Goal: Task Accomplishment & Management: Complete application form

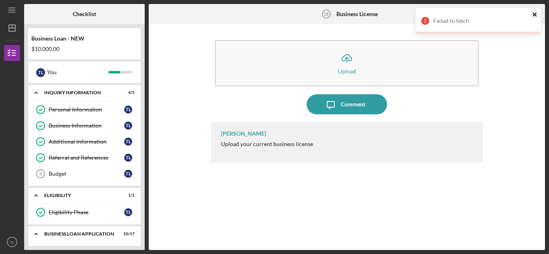
scroll to position [246, 0]
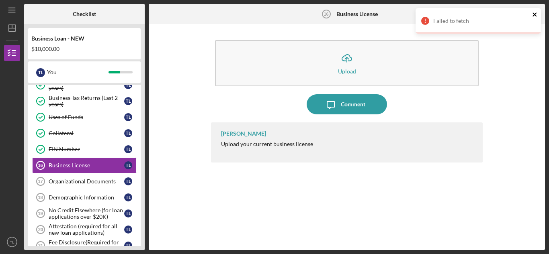
click at [533, 14] on icon "close" at bounding box center [535, 14] width 6 height 6
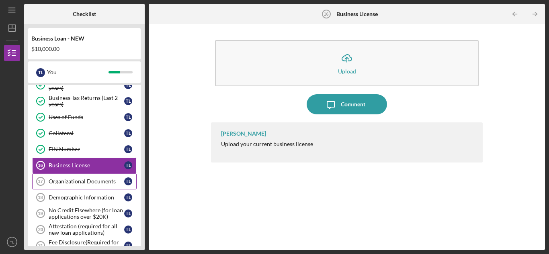
click at [90, 178] on div "Organizational Documents" at bounding box center [87, 181] width 76 height 6
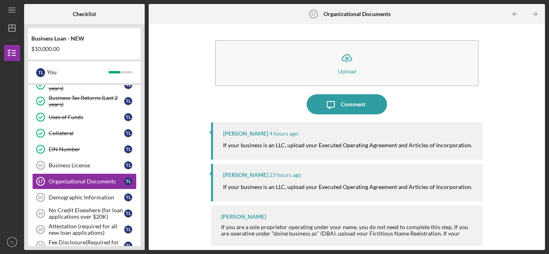
click at [502, 99] on div "Icon/Upload Upload Icon/Message Comment [PERSON_NAME] 4 hours ago If your busin…" at bounding box center [347, 137] width 388 height 218
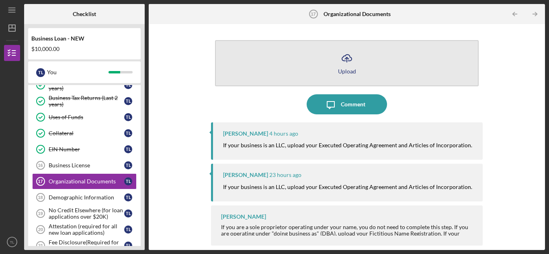
click at [335, 72] on button "Icon/Upload Upload" at bounding box center [347, 63] width 264 height 46
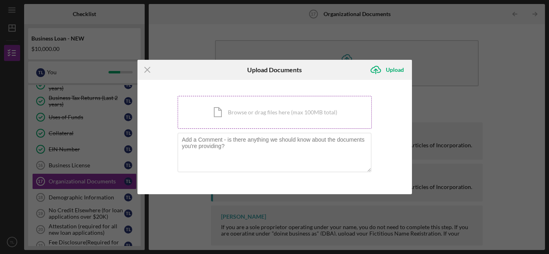
click at [285, 106] on div "Icon/Document Browse or drag files here (max 100MB total) Tap to choose files o…" at bounding box center [275, 112] width 194 height 33
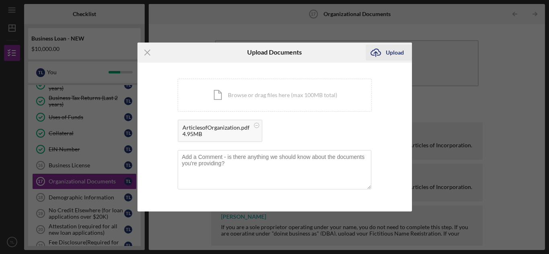
click at [393, 56] on div "Upload" at bounding box center [395, 53] width 18 height 16
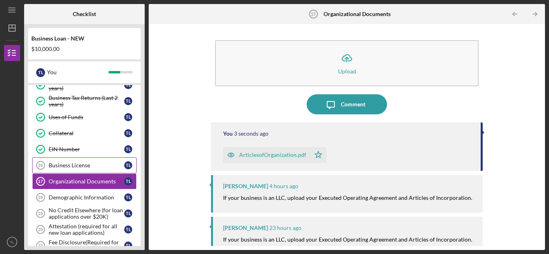
click at [88, 165] on div "Business License" at bounding box center [87, 165] width 76 height 6
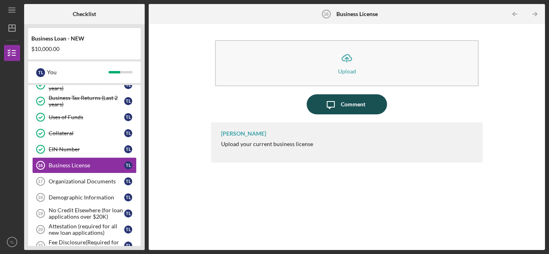
click at [339, 107] on icon "Icon/Message" at bounding box center [331, 104] width 20 height 20
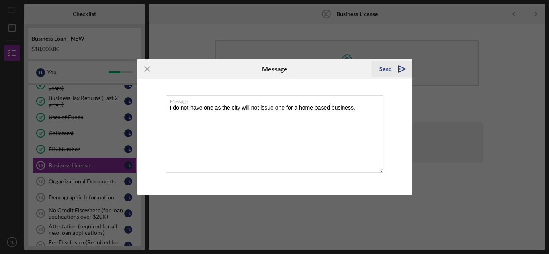
type textarea "I do not have one as the city will not issue one for a home based business."
click at [397, 71] on icon "Icon/icon-invite-send" at bounding box center [402, 69] width 20 height 20
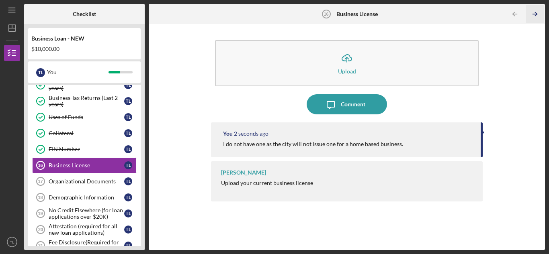
click at [533, 18] on icon "Icon/Table Pagination Arrow" at bounding box center [535, 14] width 18 height 18
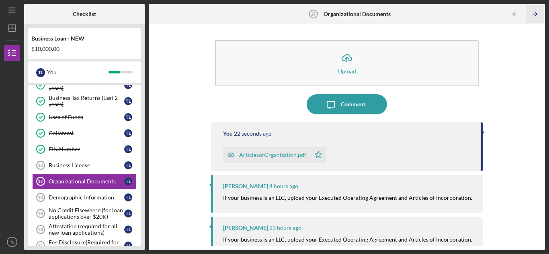
click at [533, 18] on icon "Icon/Table Pagination Arrow" at bounding box center [535, 14] width 18 height 18
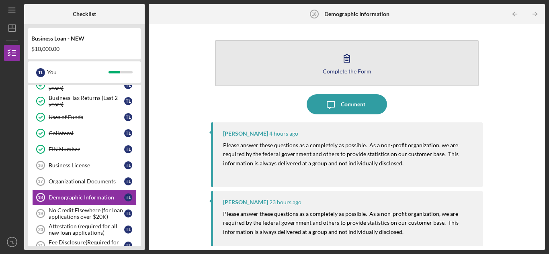
click at [338, 65] on icon "button" at bounding box center [347, 58] width 20 height 20
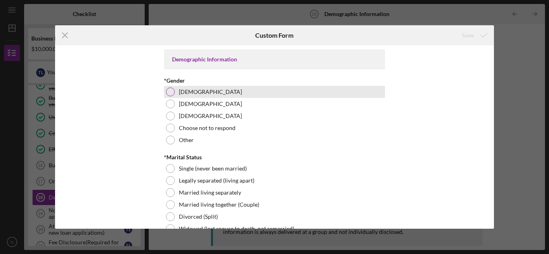
click at [171, 91] on div at bounding box center [170, 92] width 9 height 9
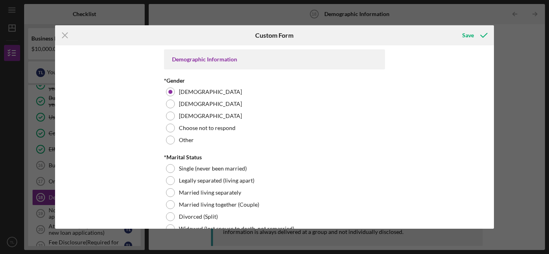
click at [414, 146] on div "Demographic Information *Gender [DEMOGRAPHIC_DATA] [DEMOGRAPHIC_DATA] [DEMOGRAP…" at bounding box center [274, 136] width 439 height 183
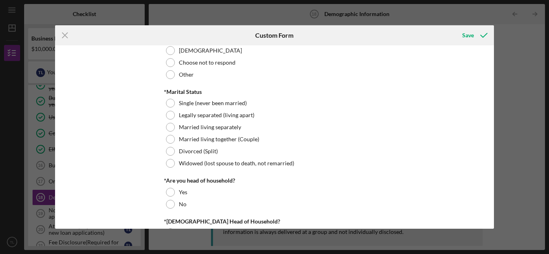
scroll to position [70, 0]
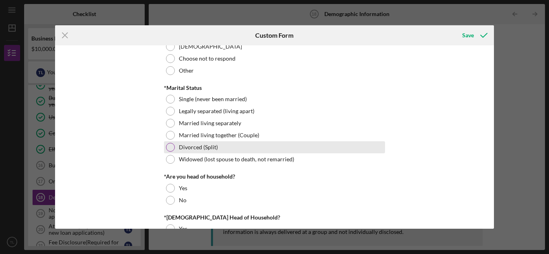
click at [170, 146] on div at bounding box center [170, 147] width 9 height 9
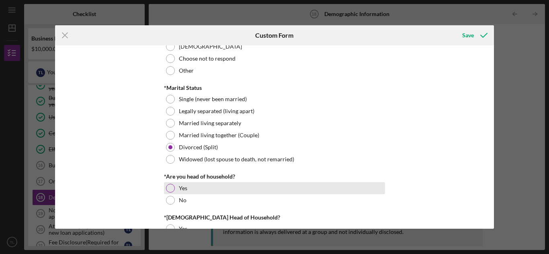
click at [168, 190] on div at bounding box center [170, 188] width 9 height 9
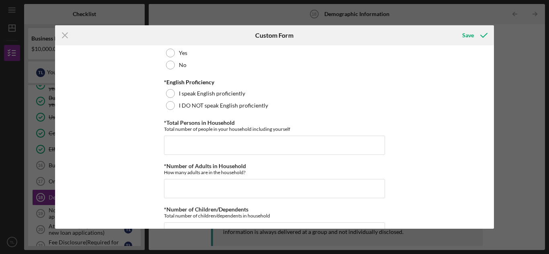
scroll to position [250, 0]
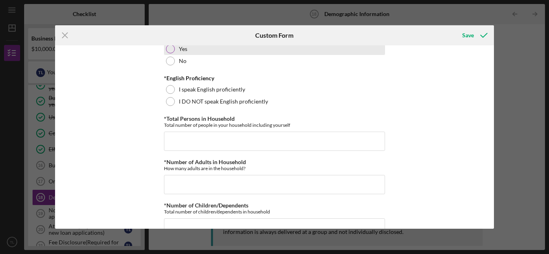
click at [170, 49] on div at bounding box center [170, 49] width 9 height 9
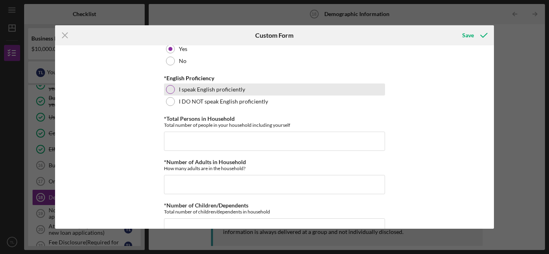
click at [171, 91] on div at bounding box center [170, 89] width 9 height 9
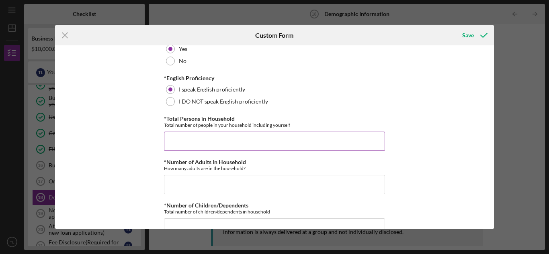
click at [182, 139] on input "*Total Persons in Household" at bounding box center [274, 141] width 221 height 19
type input "4"
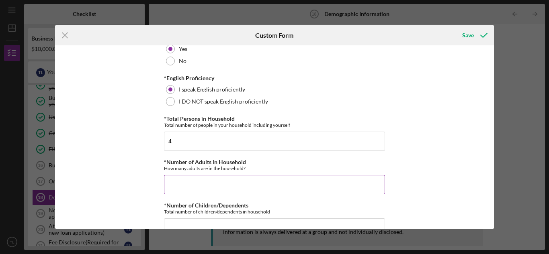
click at [177, 179] on input "*Number of Adults in Household" at bounding box center [274, 184] width 221 height 19
type input "1"
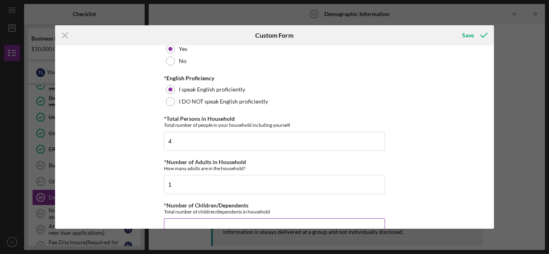
click at [190, 223] on input "*Number of Children/Dependents" at bounding box center [274, 228] width 221 height 19
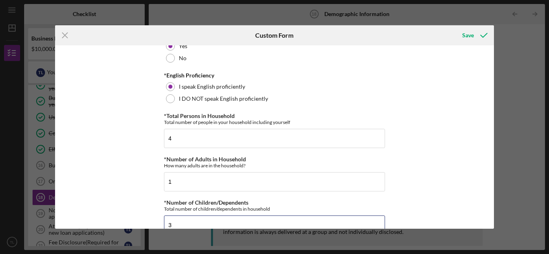
type input "3"
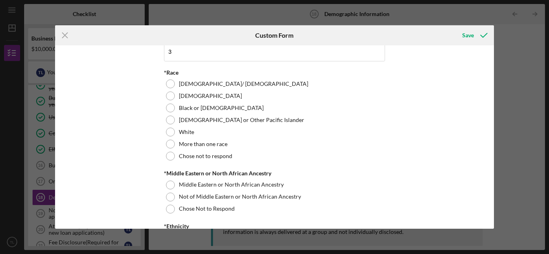
scroll to position [430, 0]
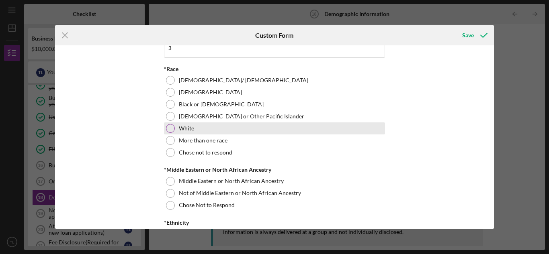
click at [164, 129] on div "White" at bounding box center [274, 129] width 221 height 12
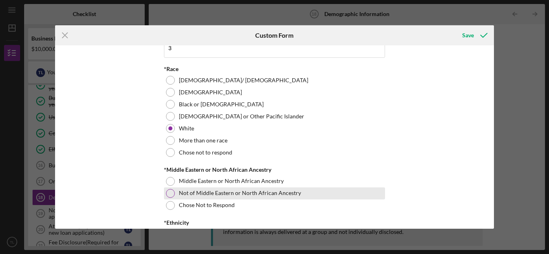
click at [170, 190] on div at bounding box center [170, 193] width 9 height 9
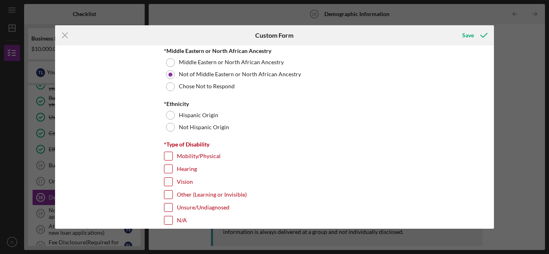
scroll to position [582, 0]
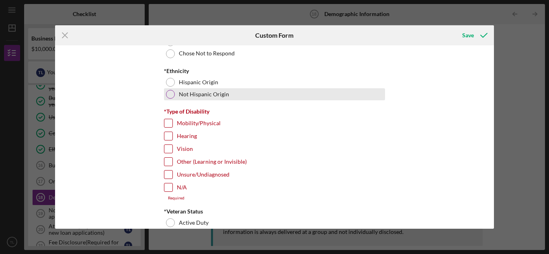
click at [171, 96] on div at bounding box center [170, 94] width 9 height 9
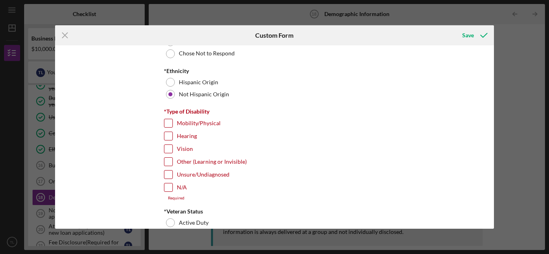
click at [167, 188] on input "N/A" at bounding box center [168, 188] width 8 height 8
checkbox input "true"
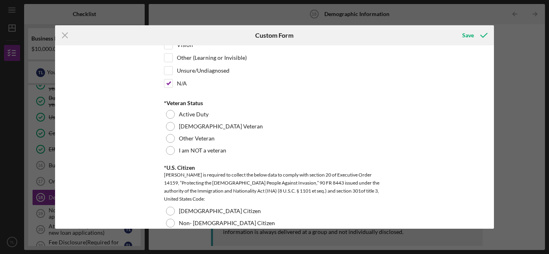
scroll to position [702, 0]
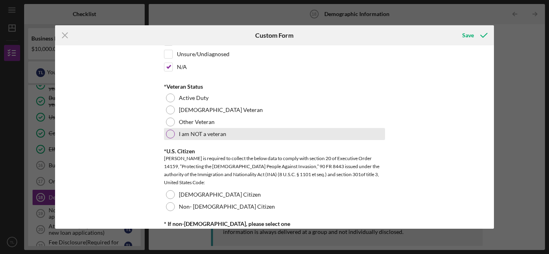
click at [171, 136] on div at bounding box center [170, 134] width 9 height 9
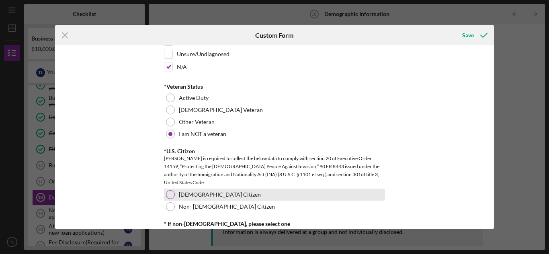
click at [172, 196] on div at bounding box center [170, 195] width 9 height 9
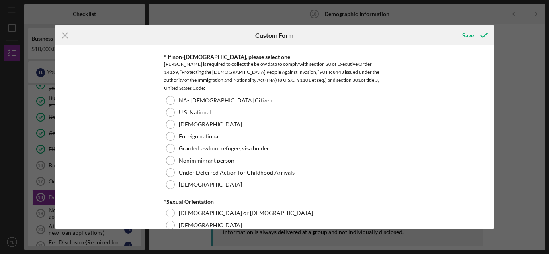
scroll to position [882, 0]
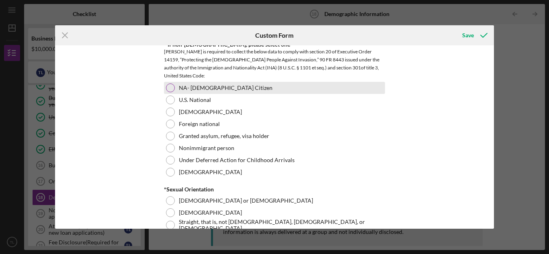
click at [173, 91] on div "NA- [DEMOGRAPHIC_DATA] Citizen" at bounding box center [274, 88] width 221 height 12
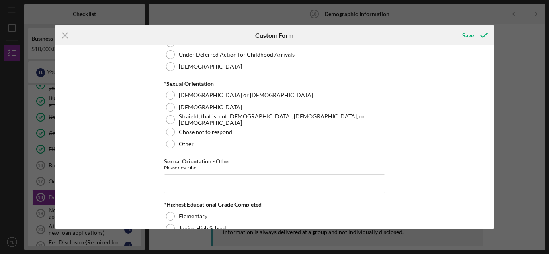
scroll to position [992, 0]
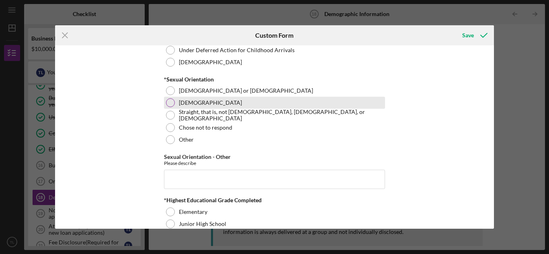
click at [166, 104] on div at bounding box center [170, 102] width 9 height 9
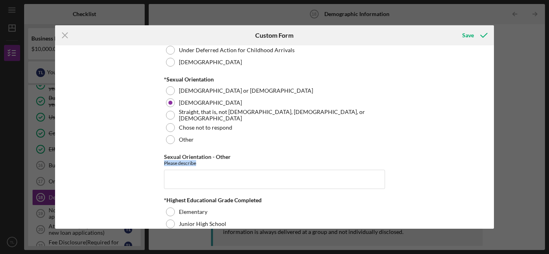
drag, startPoint x: 494, startPoint y: 152, endPoint x: 493, endPoint y: 164, distance: 11.7
click at [493, 164] on div "Demographic Information *Gender [DEMOGRAPHIC_DATA] [DEMOGRAPHIC_DATA] [DEMOGRAP…" at bounding box center [274, 136] width 439 height 183
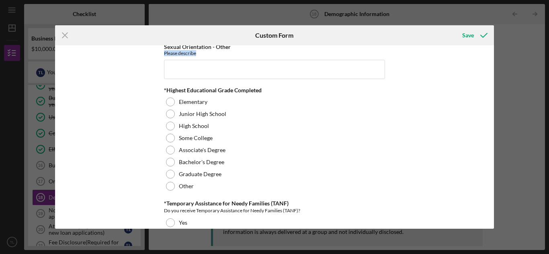
scroll to position [1106, 0]
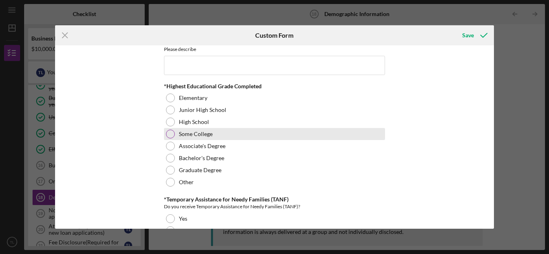
click at [167, 134] on div at bounding box center [170, 134] width 9 height 9
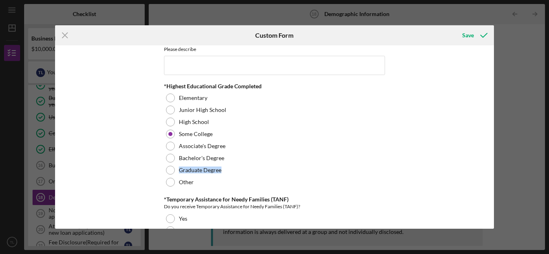
drag, startPoint x: 494, startPoint y: 160, endPoint x: 492, endPoint y: 170, distance: 10.1
click at [492, 170] on div "Demographic Information *Gender [DEMOGRAPHIC_DATA] [DEMOGRAPHIC_DATA] [DEMOGRAP…" at bounding box center [274, 136] width 439 height 183
click at [482, 162] on div "Demographic Information *Gender [DEMOGRAPHIC_DATA] [DEMOGRAPHIC_DATA] [DEMOGRAP…" at bounding box center [274, 136] width 439 height 183
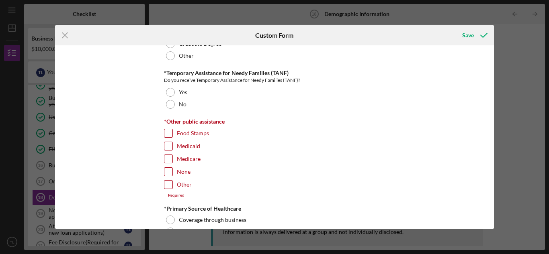
scroll to position [1245, 0]
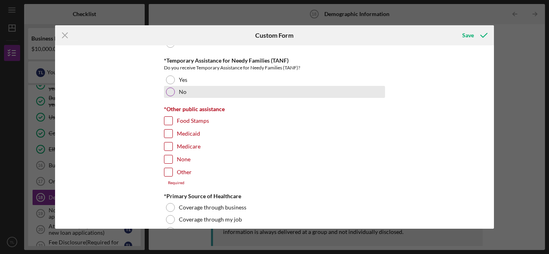
click at [170, 92] on div at bounding box center [170, 92] width 9 height 9
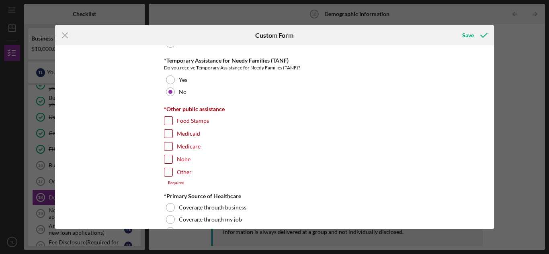
click at [167, 159] on input "None" at bounding box center [168, 160] width 8 height 8
checkbox input "true"
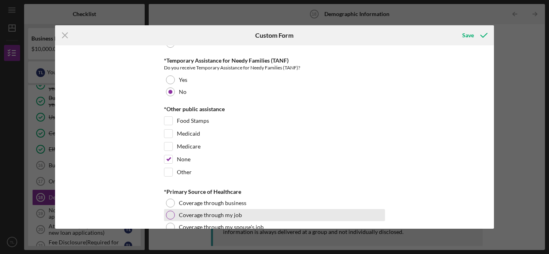
click at [169, 216] on div at bounding box center [170, 215] width 9 height 9
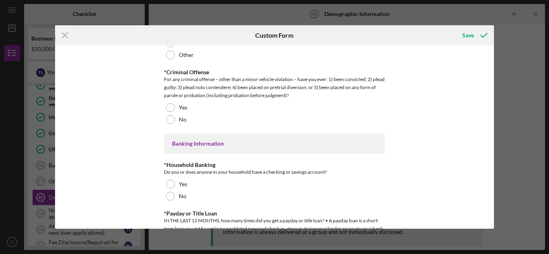
scroll to position [1482, 0]
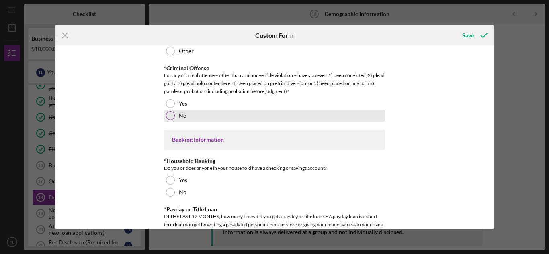
click at [170, 116] on div at bounding box center [170, 115] width 9 height 9
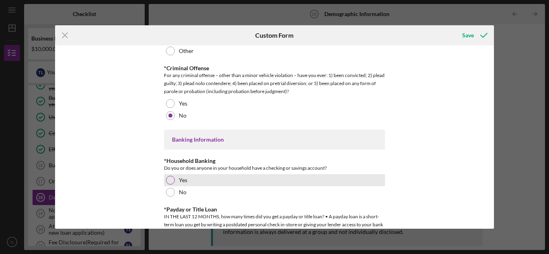
click at [169, 181] on div at bounding box center [170, 180] width 9 height 9
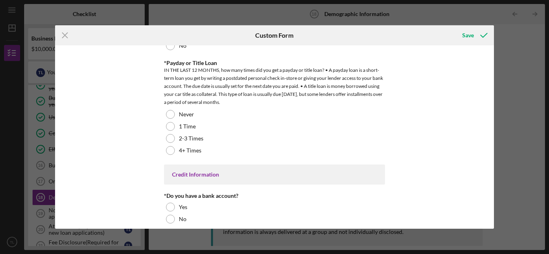
scroll to position [1633, 0]
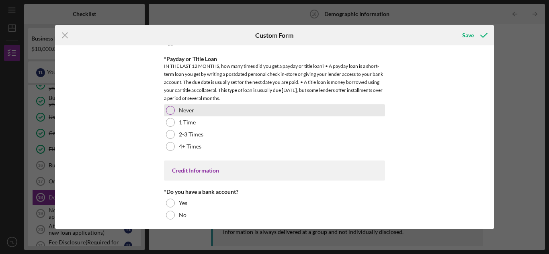
click at [170, 111] on div at bounding box center [170, 110] width 9 height 9
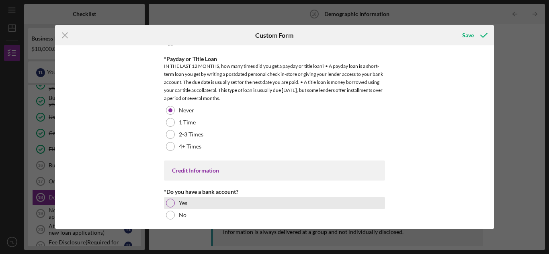
click at [169, 200] on div at bounding box center [170, 203] width 9 height 9
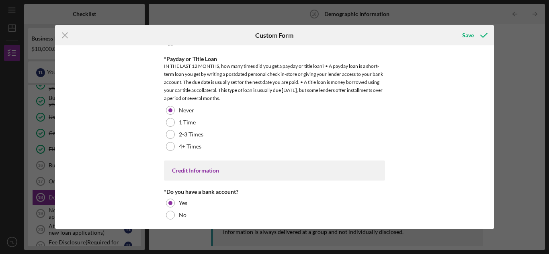
scroll to position [1677, 0]
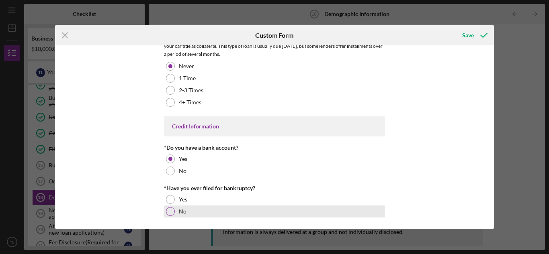
click at [172, 212] on div at bounding box center [170, 211] width 9 height 9
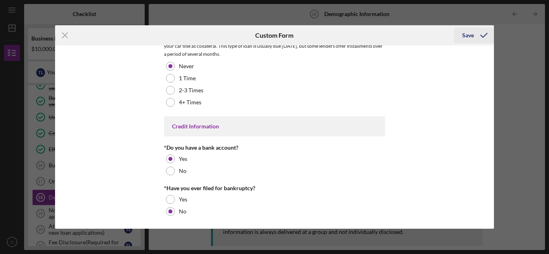
click at [479, 33] on icon "submit" at bounding box center [484, 35] width 20 height 20
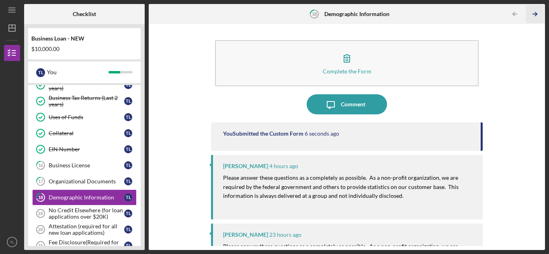
click at [534, 18] on icon "Icon/Table Pagination Arrow" at bounding box center [535, 14] width 18 height 18
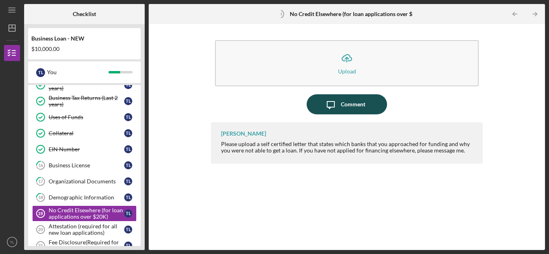
click at [352, 109] on div "Comment" at bounding box center [353, 104] width 25 height 20
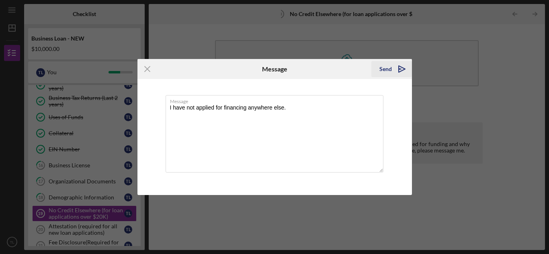
type textarea "I have not applied for financing anywhere else."
click at [392, 72] on icon "Icon/icon-invite-send" at bounding box center [402, 69] width 20 height 20
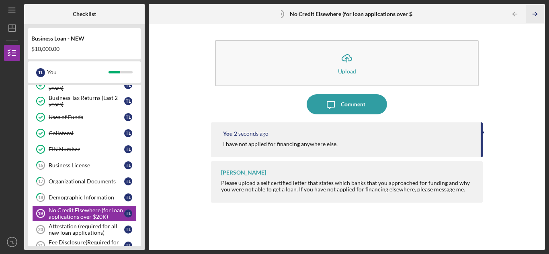
click at [535, 16] on polyline "button" at bounding box center [536, 14] width 2 height 4
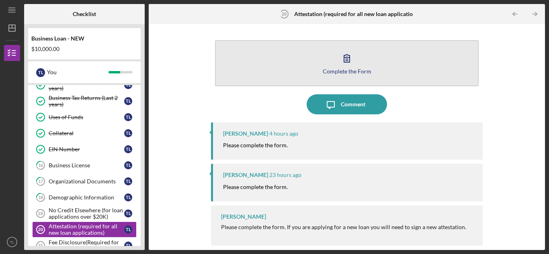
click at [361, 69] on div "Complete the Form" at bounding box center [347, 71] width 49 height 6
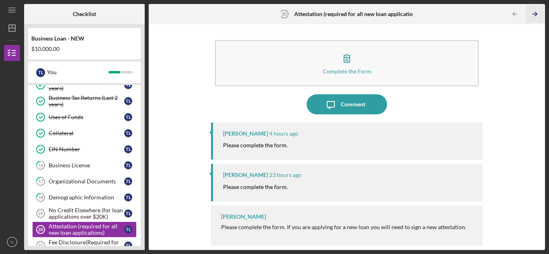
click at [535, 18] on icon "Icon/Table Pagination Arrow" at bounding box center [535, 14] width 18 height 18
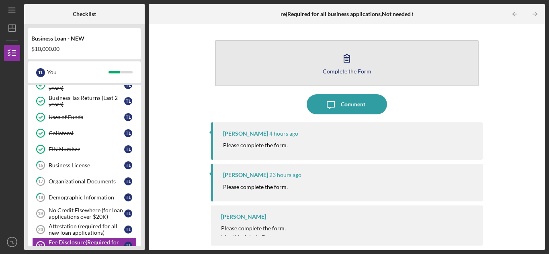
click at [352, 63] on icon "button" at bounding box center [347, 58] width 20 height 20
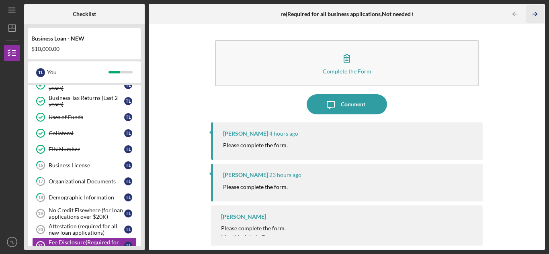
click at [536, 16] on icon "Icon/Table Pagination Arrow" at bounding box center [535, 14] width 18 height 18
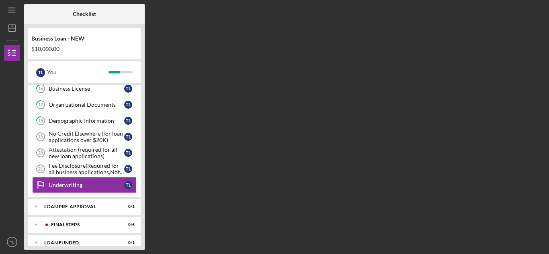
scroll to position [332, 0]
